Goal: Find specific page/section: Find specific page/section

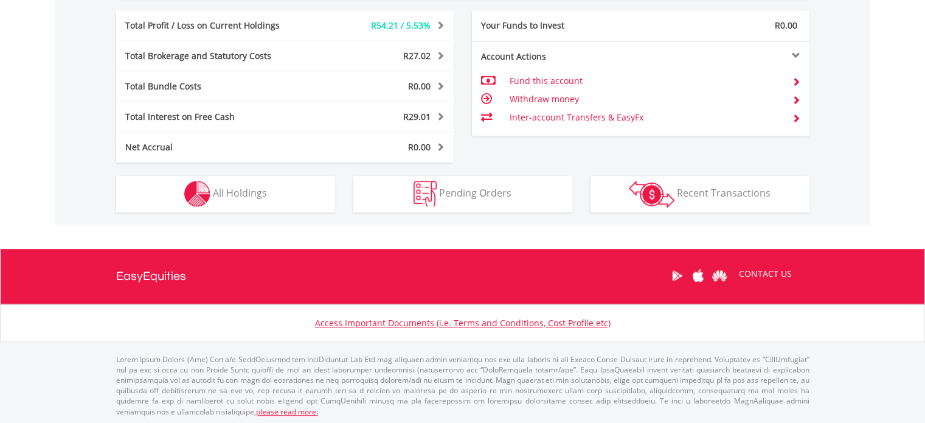
scroll to position [117, 231]
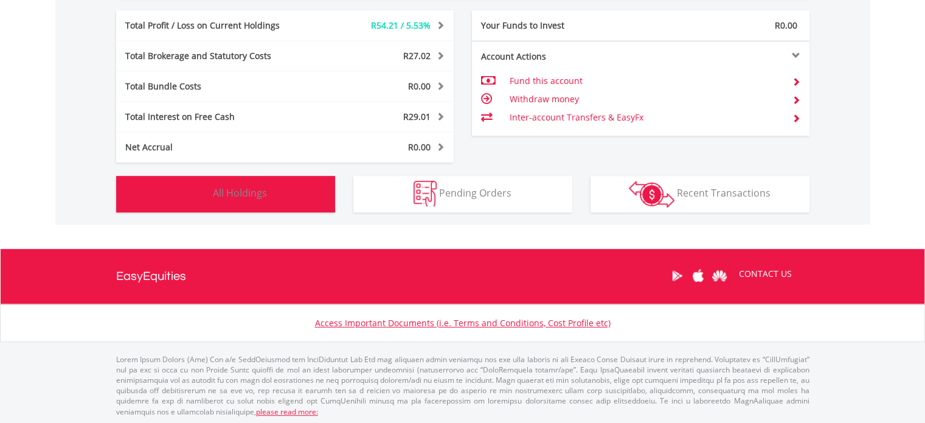
click at [279, 196] on button "Holdings All Holdings" at bounding box center [225, 194] width 219 height 37
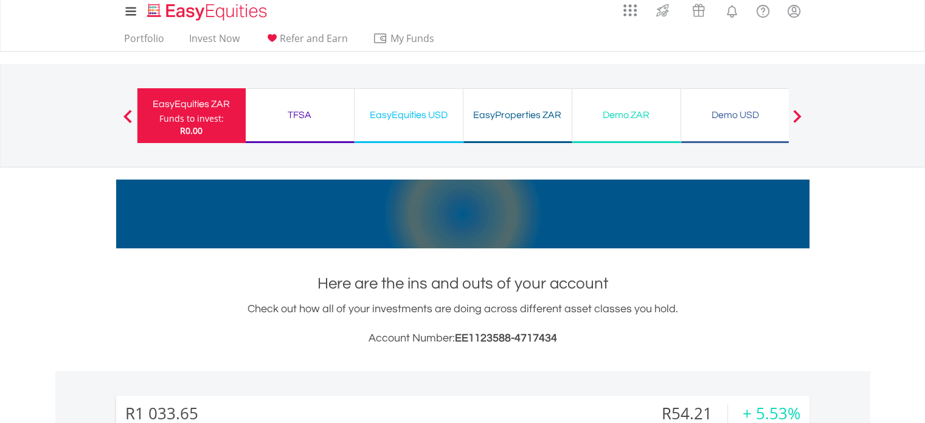
scroll to position [0, 0]
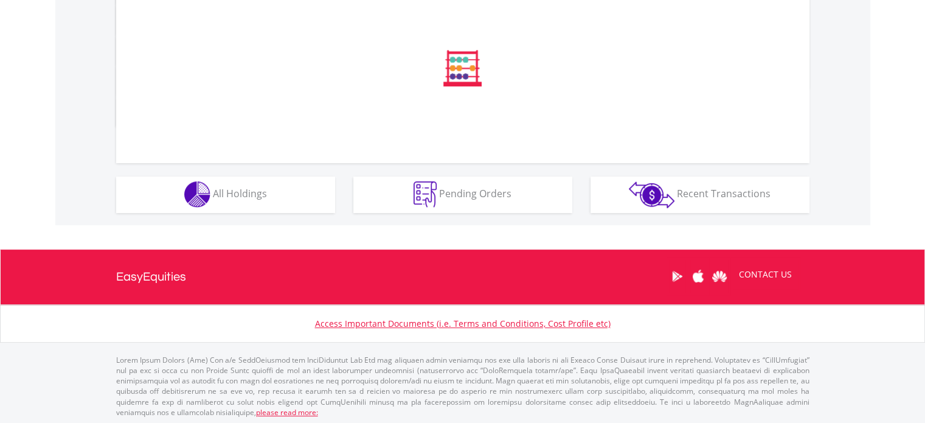
scroll to position [440, 0]
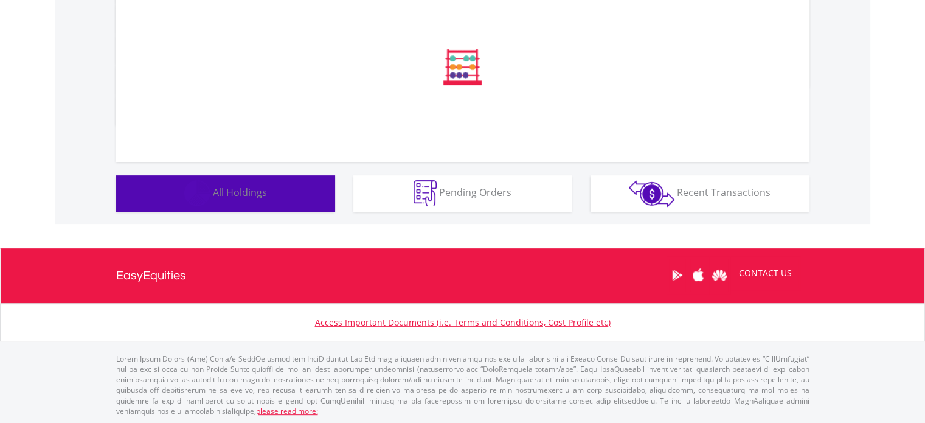
click at [276, 193] on button "Holdings All Holdings" at bounding box center [225, 193] width 219 height 37
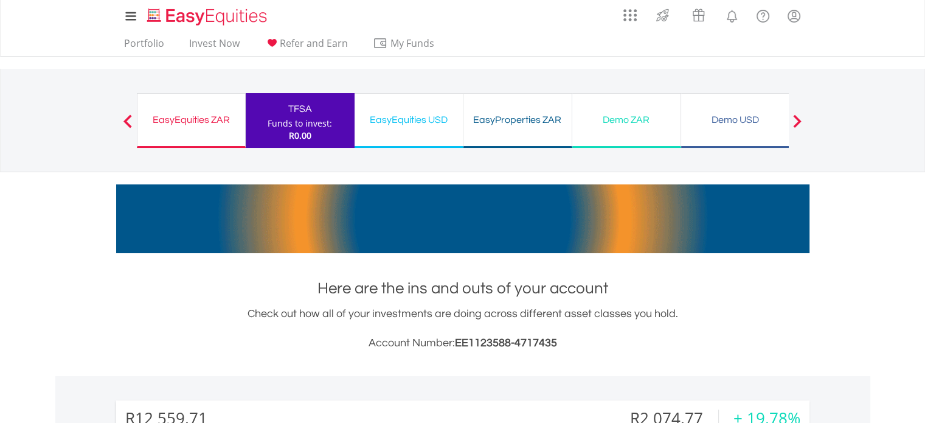
scroll to position [0, 0]
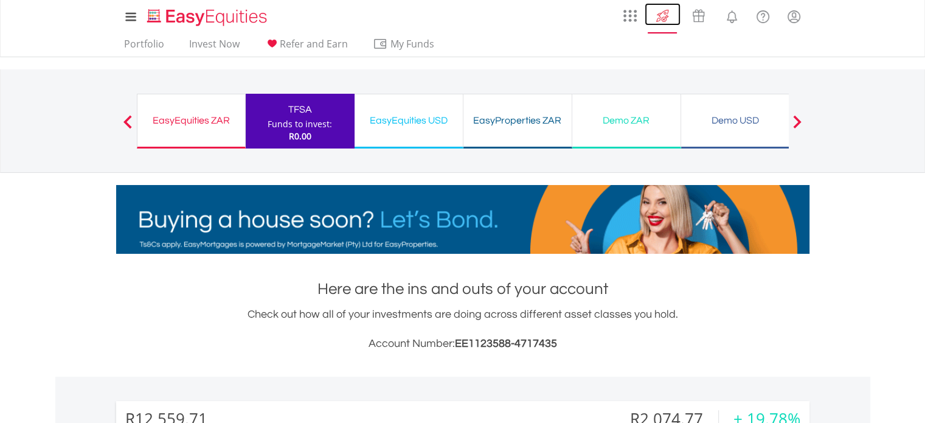
click at [659, 16] on img at bounding box center [663, 15] width 20 height 19
